Goal: Task Accomplishment & Management: Use online tool/utility

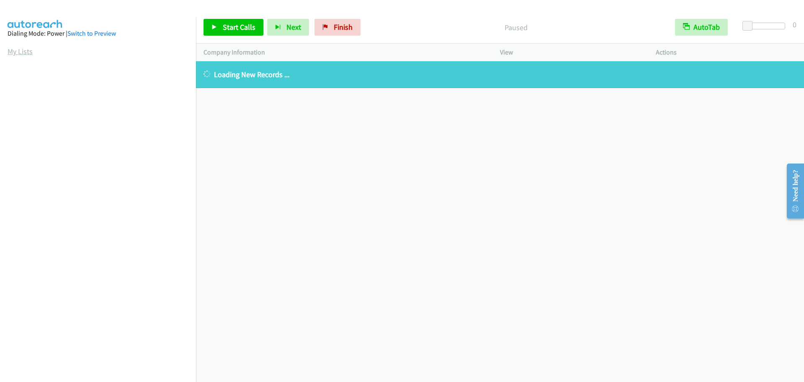
click at [20, 50] on link "My Lists" at bounding box center [20, 51] width 25 height 10
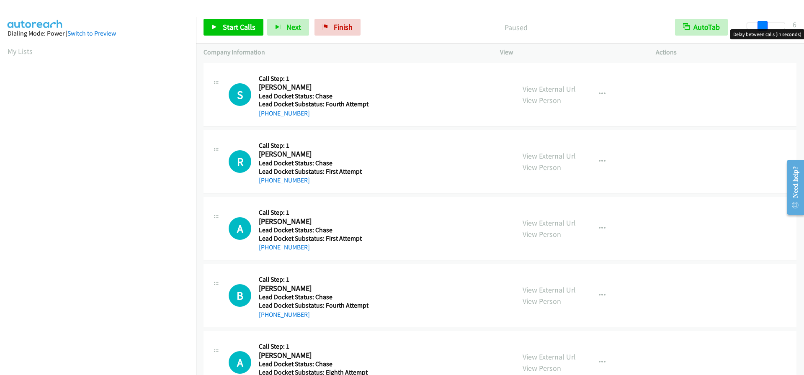
drag, startPoint x: 748, startPoint y: 28, endPoint x: 762, endPoint y: 29, distance: 14.8
click at [762, 29] on body "Start Calls Pause Next Finish Paused AutoTab AutoTab 6 Company Information Info…" at bounding box center [402, 20] width 804 height 40
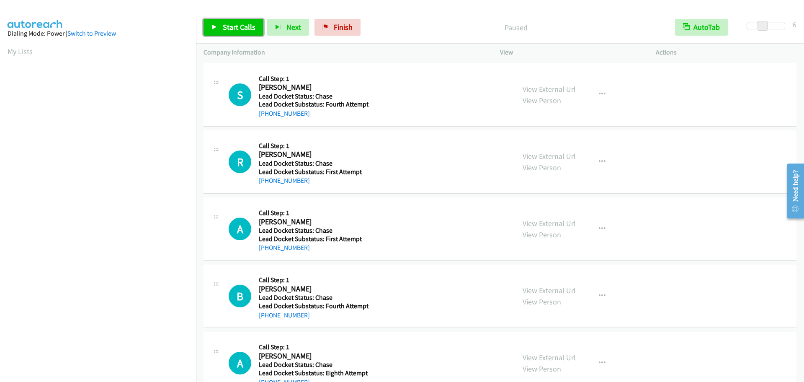
click at [246, 29] on span "Start Calls" at bounding box center [239, 27] width 33 height 10
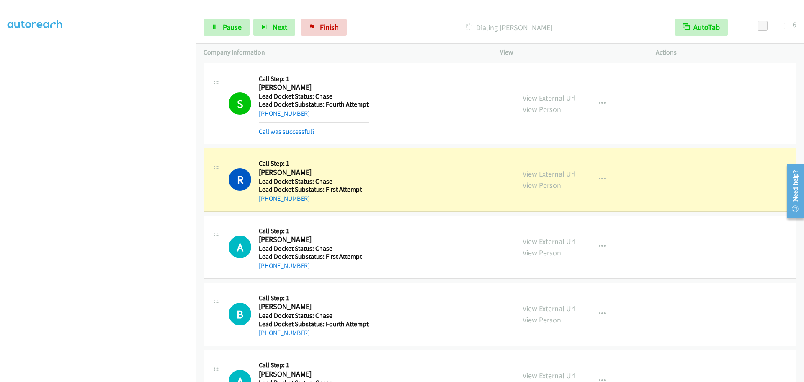
scroll to position [44, 0]
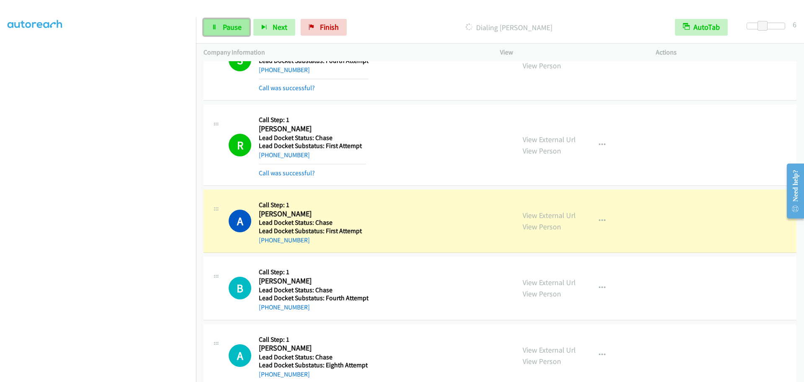
click at [237, 25] on span "Pause" at bounding box center [232, 27] width 19 height 10
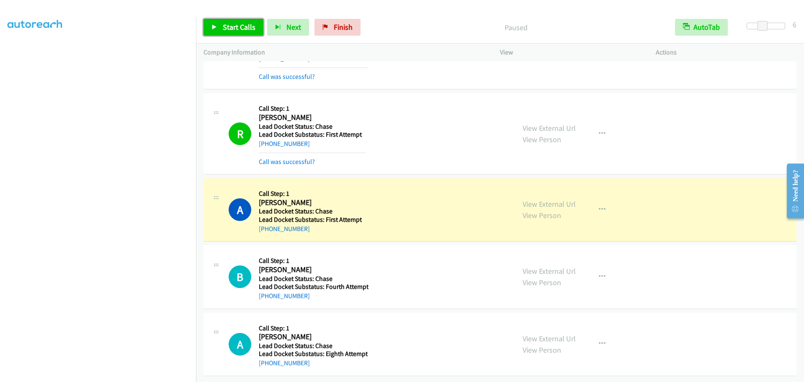
click at [236, 29] on span "Start Calls" at bounding box center [239, 27] width 33 height 10
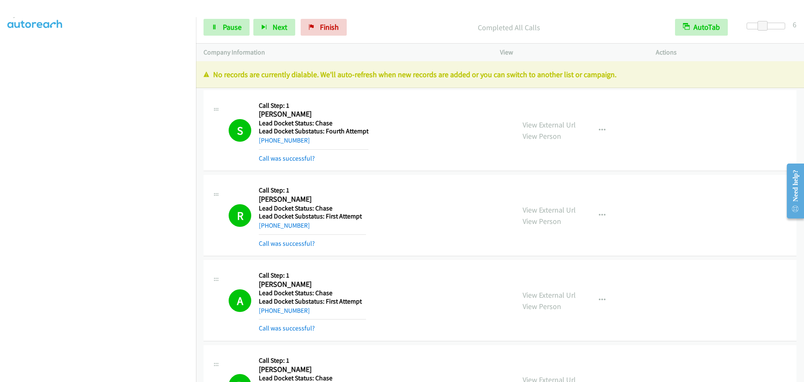
scroll to position [0, 0]
drag, startPoint x: 13, startPoint y: 51, endPoint x: 39, endPoint y: 51, distance: 25.5
click at [13, 51] on link "My Lists" at bounding box center [20, 51] width 25 height 10
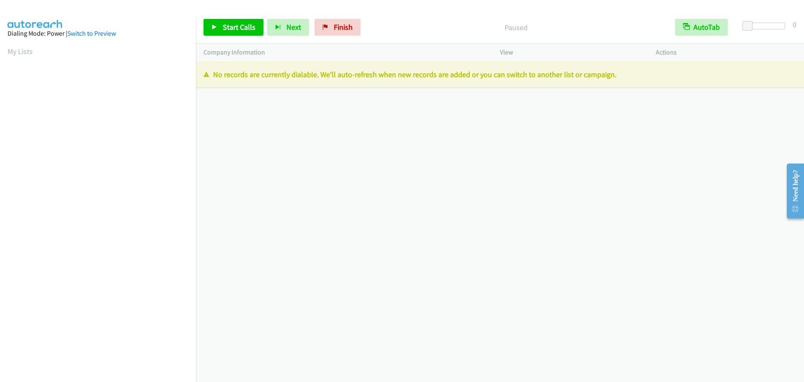
scroll to position [88, 0]
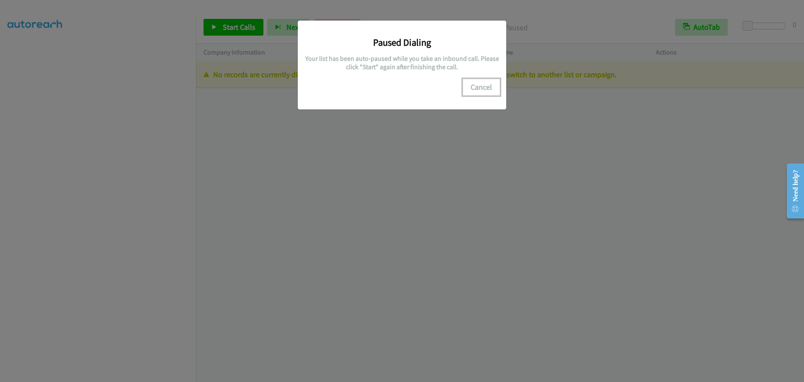
click at [482, 88] on button "Cancel" at bounding box center [481, 87] width 37 height 17
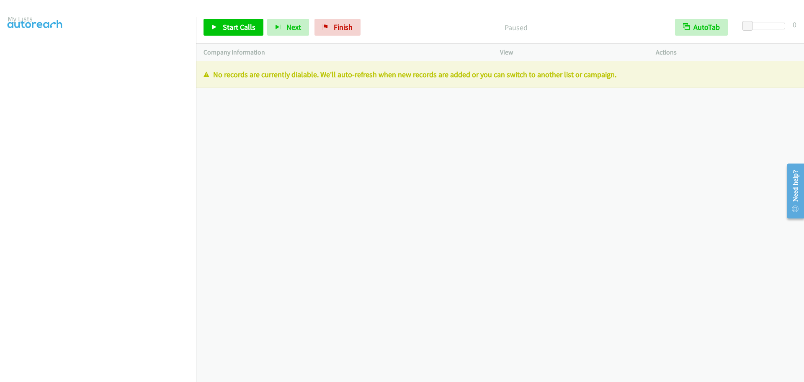
scroll to position [0, 0]
drag, startPoint x: 22, startPoint y: 50, endPoint x: 68, endPoint y: 47, distance: 46.1
click at [22, 50] on link "My Lists" at bounding box center [20, 51] width 25 height 10
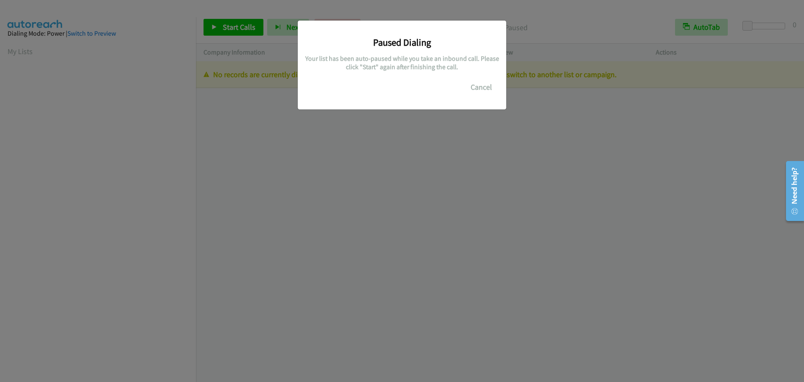
scroll to position [88, 0]
click at [474, 88] on button "Cancel" at bounding box center [481, 87] width 37 height 17
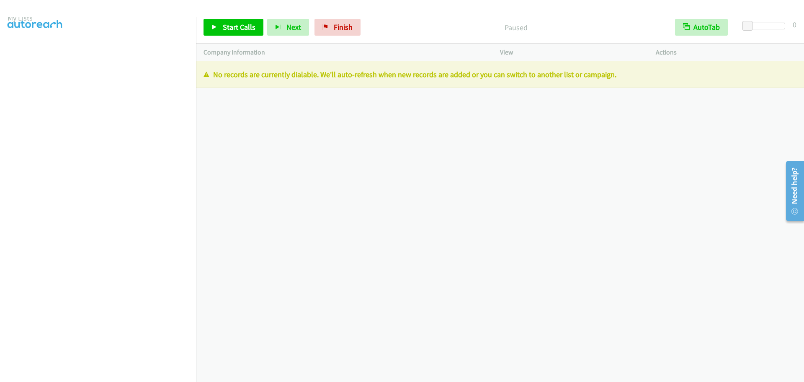
scroll to position [0, 0]
click at [18, 55] on link "My Lists" at bounding box center [20, 51] width 25 height 10
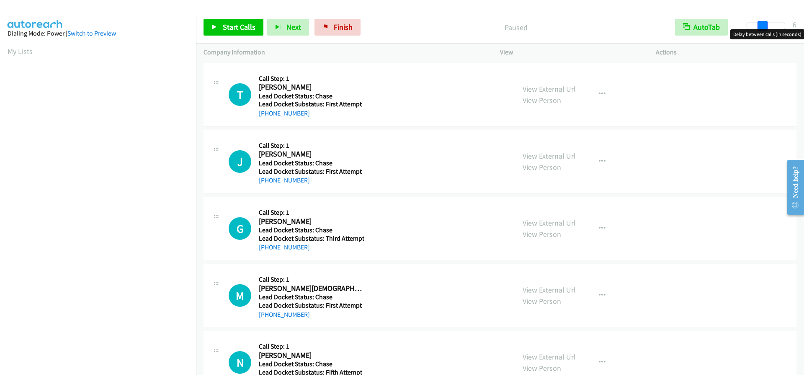
drag, startPoint x: 747, startPoint y: 26, endPoint x: 761, endPoint y: 26, distance: 14.2
click at [761, 26] on span at bounding box center [763, 26] width 10 height 10
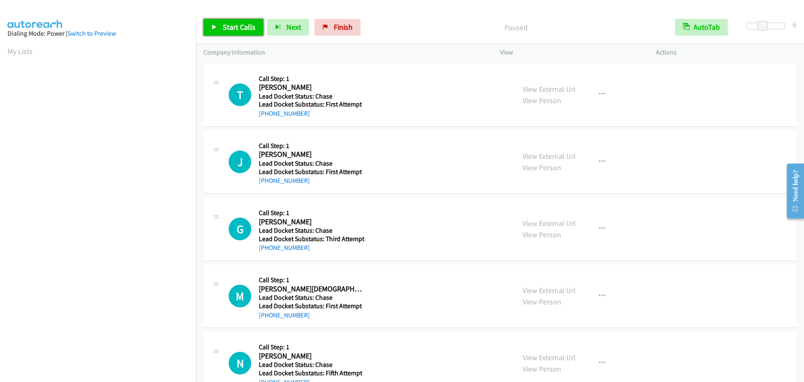
click at [240, 25] on span "Start Calls" at bounding box center [239, 27] width 33 height 10
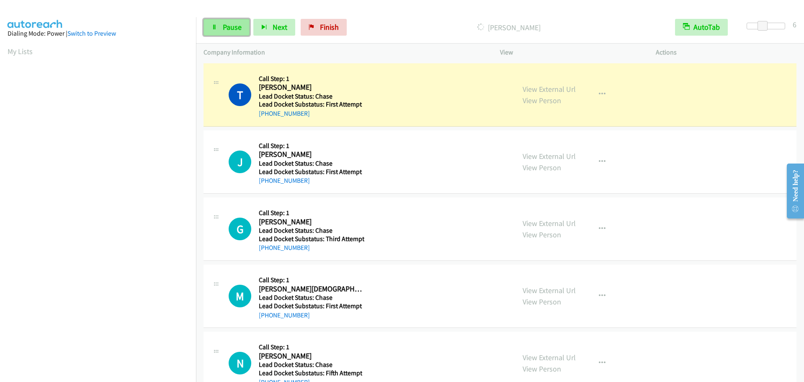
click at [231, 27] on span "Pause" at bounding box center [232, 27] width 19 height 10
click at [237, 28] on span "Start Calls" at bounding box center [239, 27] width 33 height 10
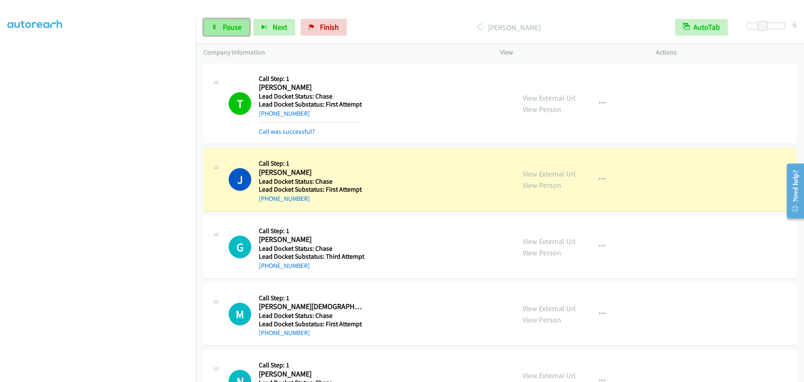
click at [237, 26] on span "Pause" at bounding box center [232, 27] width 19 height 10
click at [223, 31] on span "Start Calls" at bounding box center [239, 27] width 33 height 10
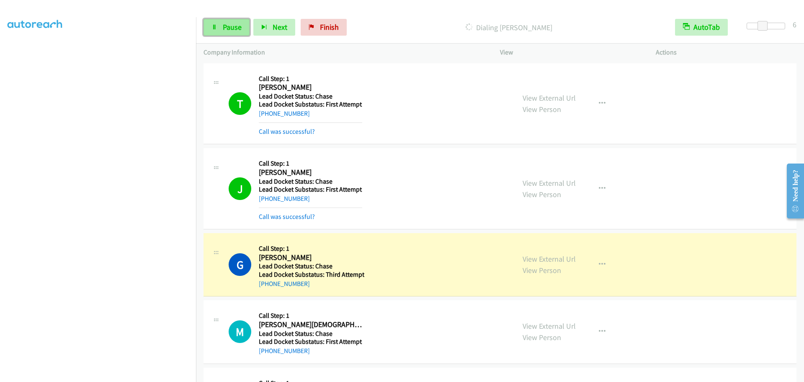
click at [209, 35] on link "Pause" at bounding box center [227, 27] width 46 height 17
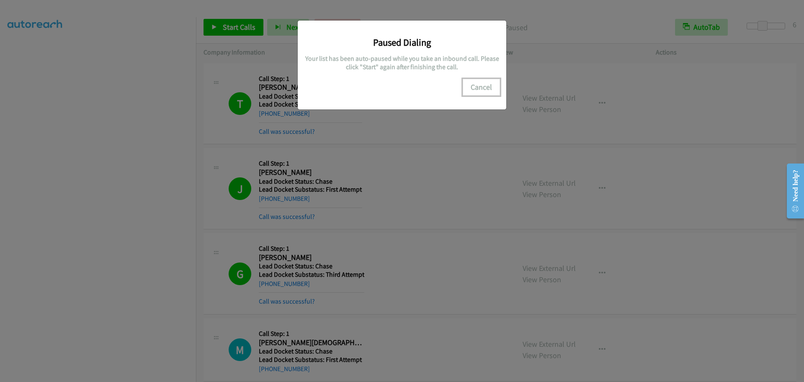
click at [483, 91] on button "Cancel" at bounding box center [481, 87] width 37 height 17
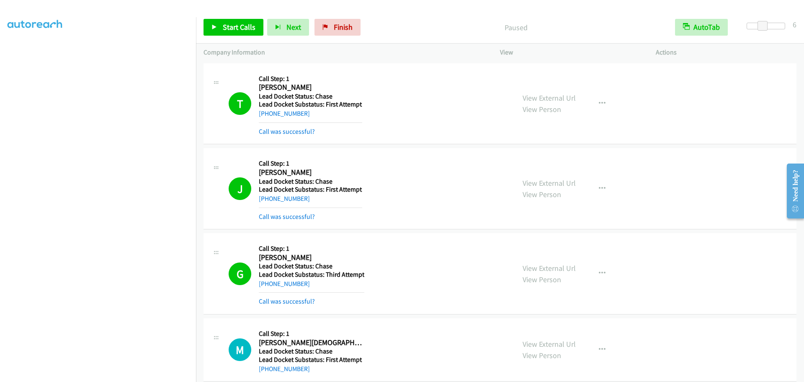
scroll to position [0, 0]
drag, startPoint x: 17, startPoint y: 52, endPoint x: 31, endPoint y: 52, distance: 14.2
click at [17, 52] on link "My Lists" at bounding box center [20, 51] width 25 height 10
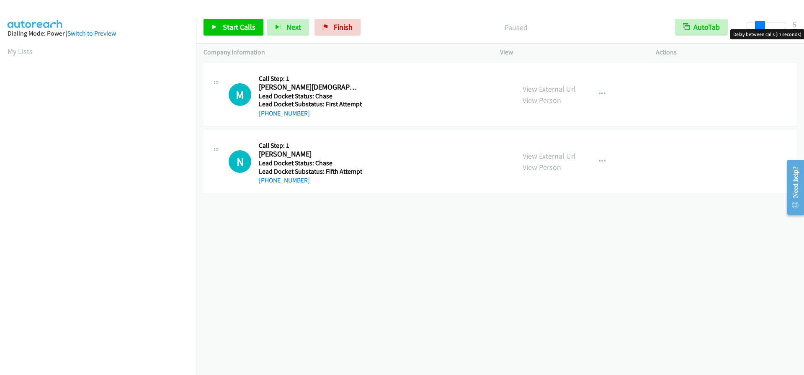
drag, startPoint x: 747, startPoint y: 26, endPoint x: 760, endPoint y: 26, distance: 13.4
click at [760, 26] on span at bounding box center [760, 26] width 10 height 10
click at [763, 27] on span at bounding box center [763, 26] width 10 height 10
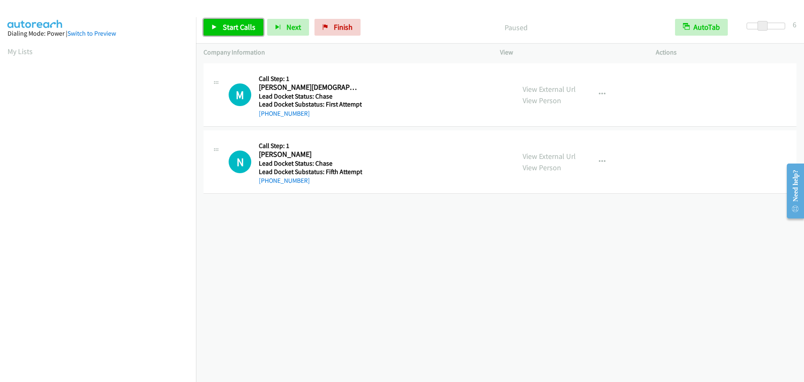
click at [249, 26] on span "Start Calls" at bounding box center [239, 27] width 33 height 10
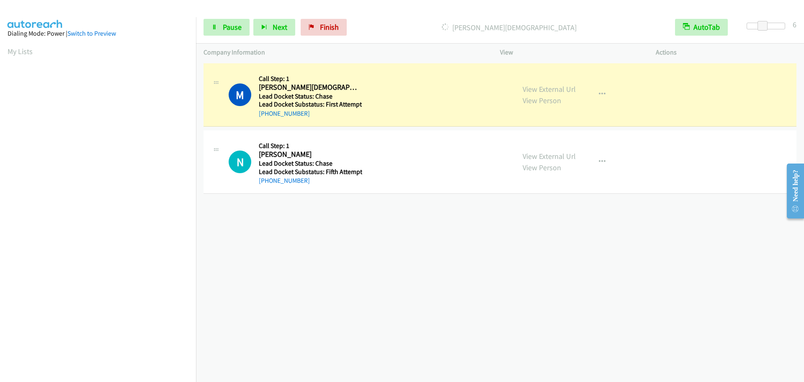
scroll to position [88, 0]
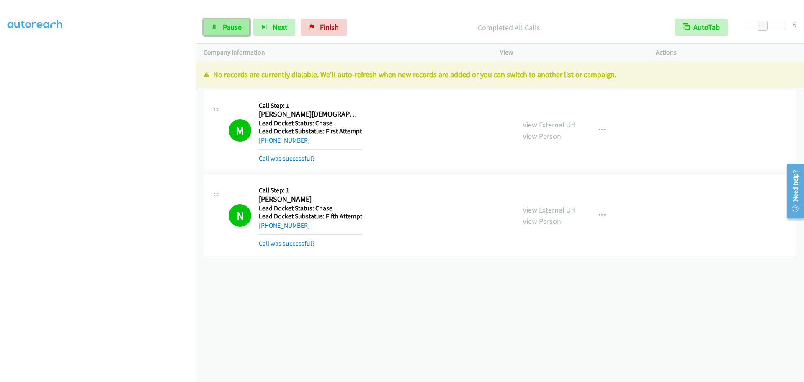
click at [237, 30] on span "Pause" at bounding box center [232, 27] width 19 height 10
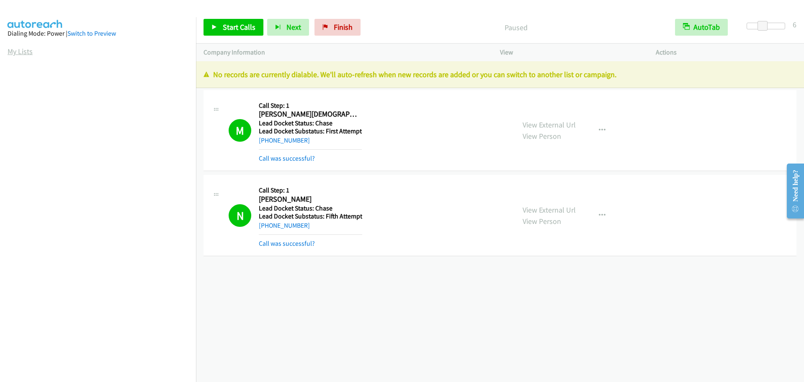
click at [8, 52] on link "My Lists" at bounding box center [20, 51] width 25 height 10
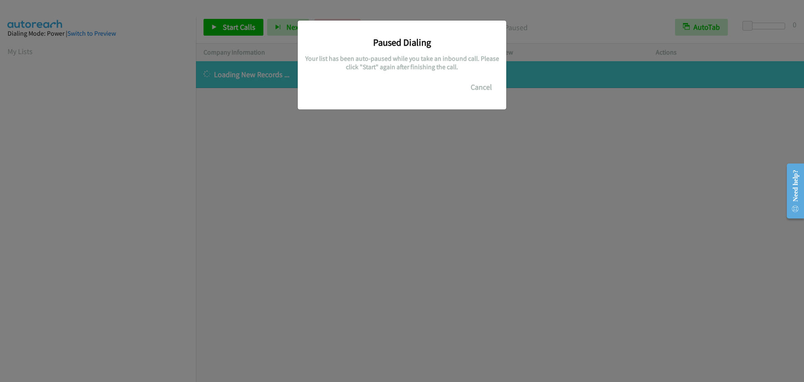
scroll to position [88, 0]
